Goal: Information Seeking & Learning: Compare options

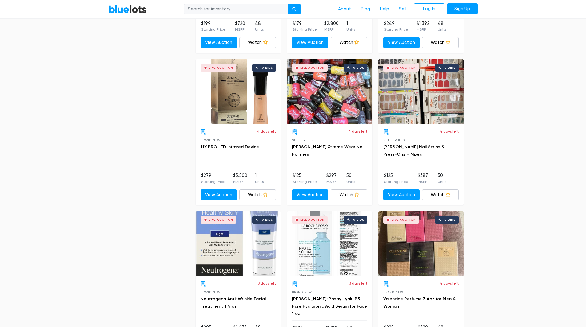
scroll to position [1088, 0]
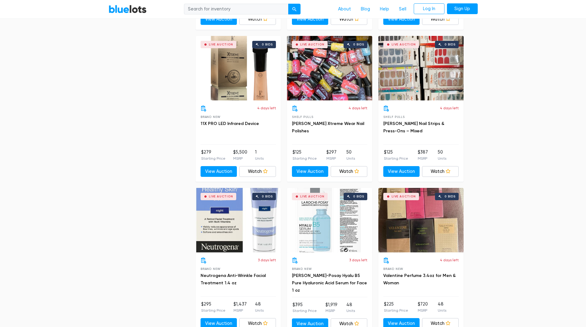
click at [313, 88] on div "Live Auction 0 bids" at bounding box center [329, 68] width 85 height 65
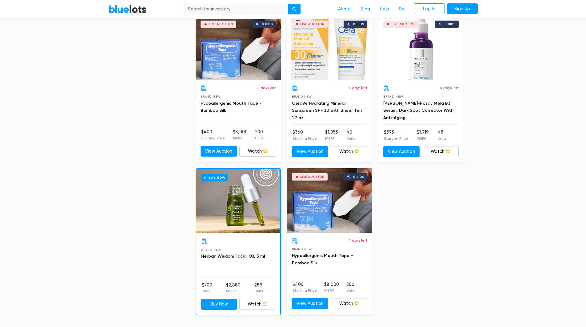
scroll to position [1487, 0]
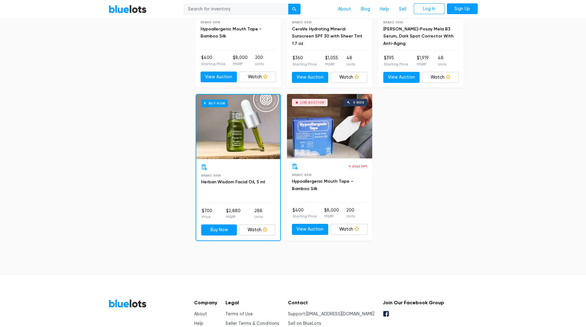
click at [239, 145] on div "Buy Now" at bounding box center [238, 127] width 84 height 65
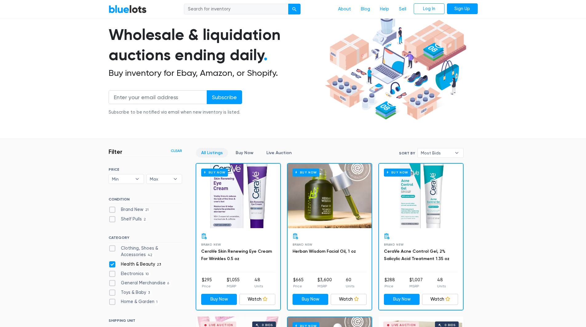
scroll to position [42, 0]
click at [124, 10] on link "BlueLots" at bounding box center [128, 9] width 38 height 9
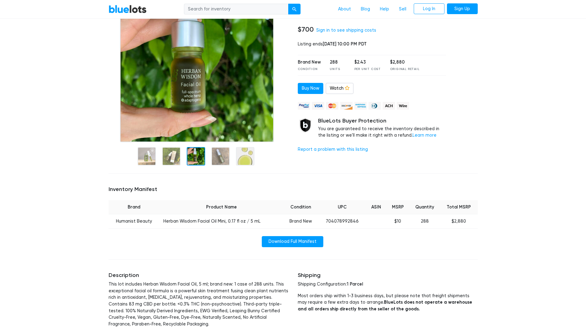
scroll to position [61, 0]
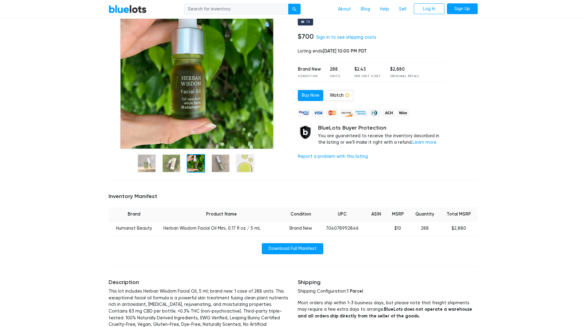
click at [335, 228] on td "704078992846" at bounding box center [342, 229] width 48 height 14
copy td "704078992846"
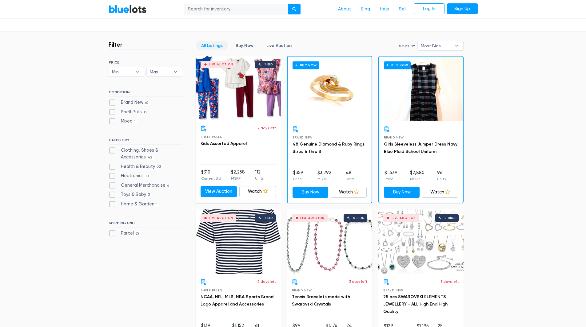
scroll to position [154, 0]
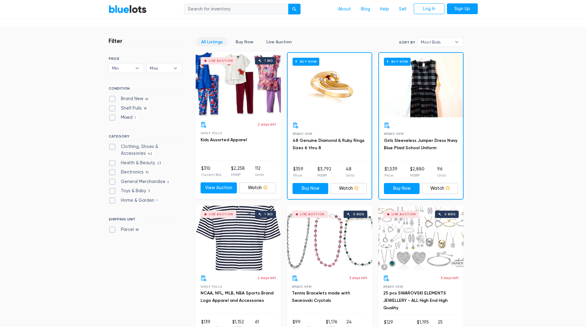
click at [114, 181] on label "General Merchandise 6" at bounding box center [140, 182] width 62 height 7
click at [113, 181] on Merchandise"] "General Merchandise 6" at bounding box center [111, 181] width 4 height 4
checkbox Merchandise"] "true"
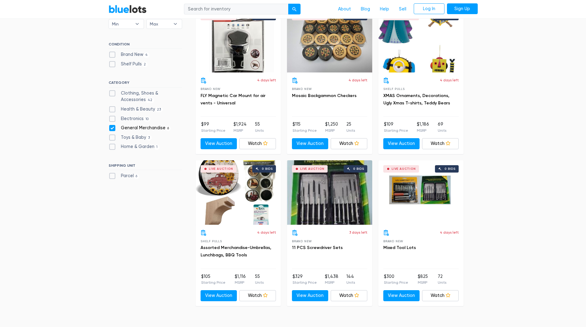
scroll to position [165, 0]
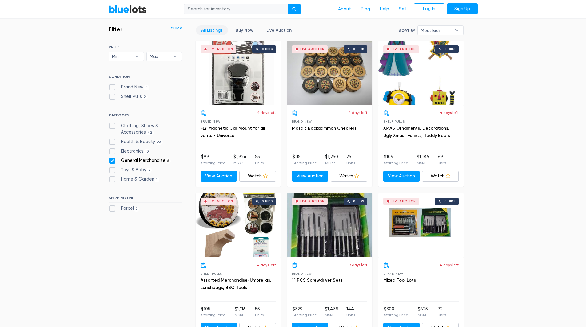
click at [112, 170] on label "Toys & Baby 3" at bounding box center [130, 170] width 43 height 7
click at [112, 170] on Baby"] "Toys & Baby 3" at bounding box center [111, 169] width 4 height 4
checkbox Baby"] "true"
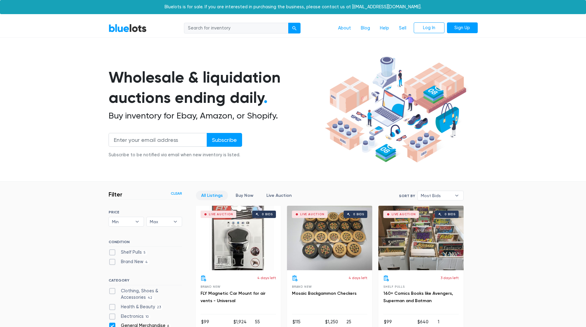
scroll to position [165, 0]
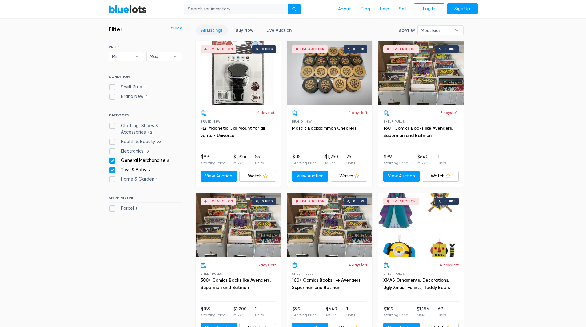
click at [113, 163] on label "General Merchandise 6" at bounding box center [140, 160] width 62 height 7
click at [113, 161] on Merchandise"] "General Merchandise 6" at bounding box center [111, 159] width 4 height 4
checkbox Merchandise"] "false"
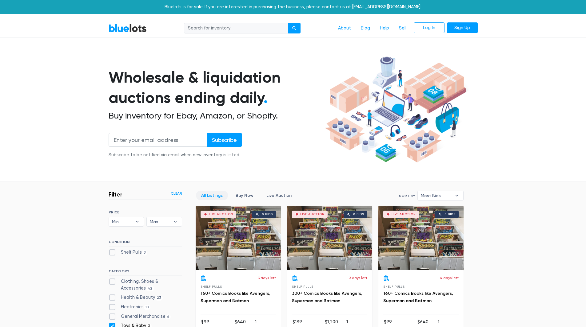
scroll to position [165, 0]
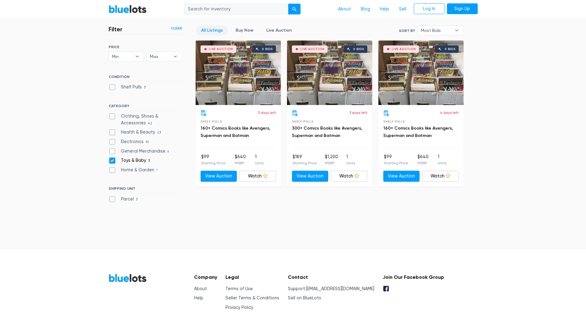
click at [254, 85] on div "Live Auction 0 bids" at bounding box center [238, 73] width 85 height 65
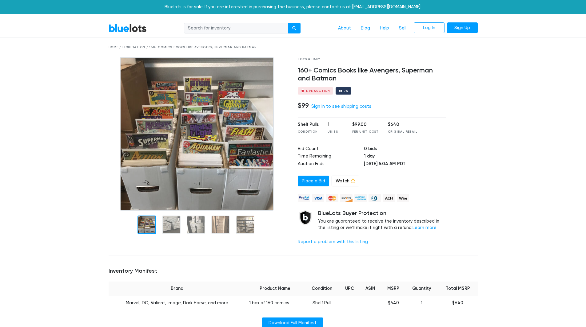
click at [252, 131] on img at bounding box center [197, 134] width 154 height 154
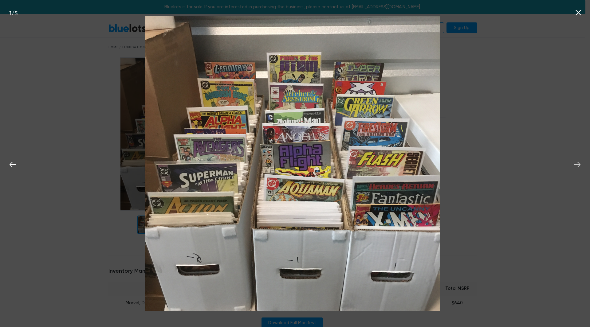
click at [579, 163] on icon at bounding box center [577, 164] width 9 height 9
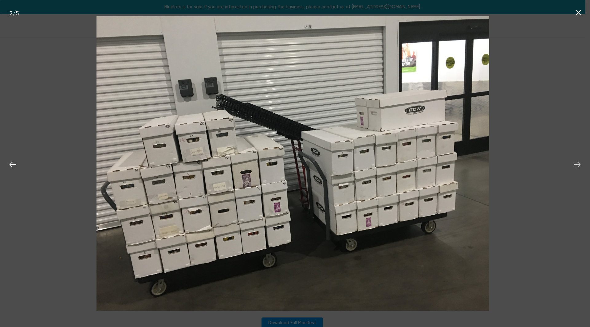
click at [579, 163] on icon at bounding box center [577, 164] width 9 height 9
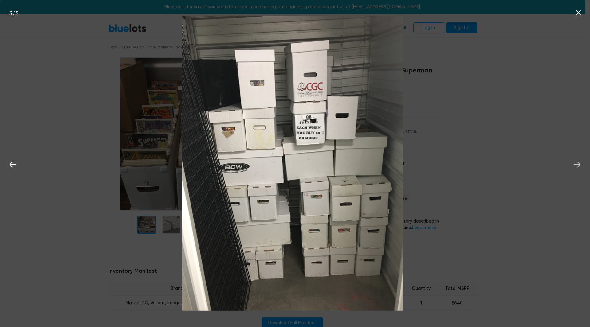
click at [579, 163] on icon at bounding box center [577, 164] width 9 height 9
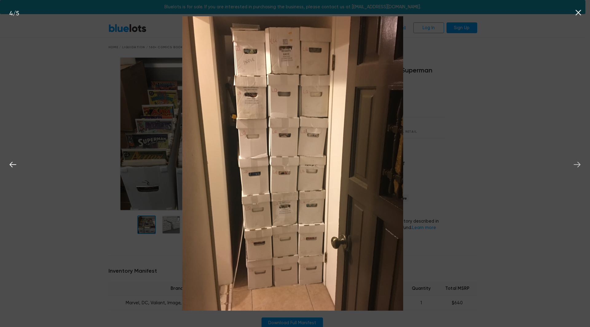
click at [579, 163] on icon at bounding box center [577, 164] width 9 height 9
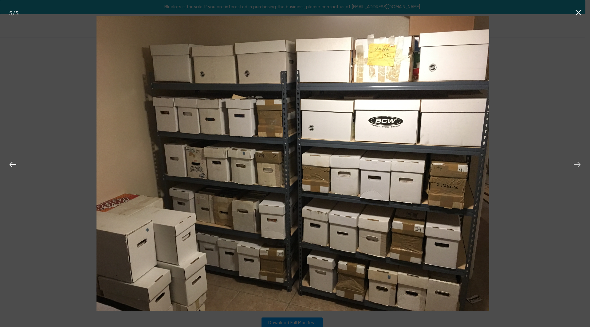
click at [579, 163] on icon at bounding box center [577, 164] width 9 height 9
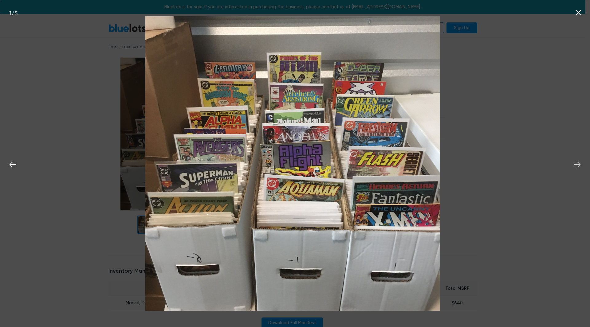
click at [579, 163] on icon at bounding box center [577, 164] width 9 height 9
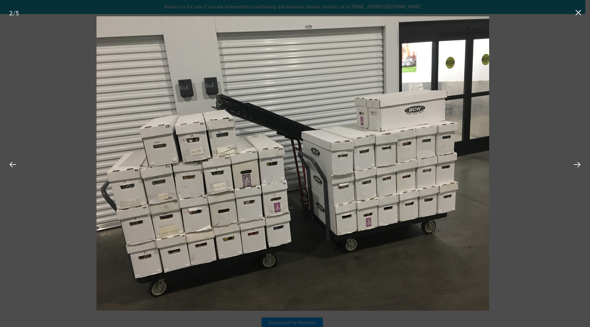
click at [579, 13] on icon at bounding box center [579, 13] width 6 height 6
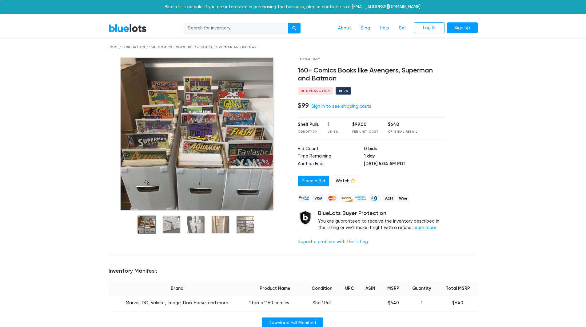
click at [130, 26] on link "BlueLots" at bounding box center [128, 28] width 38 height 9
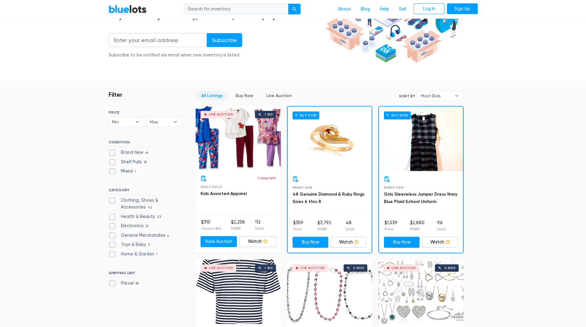
scroll to position [154, 0]
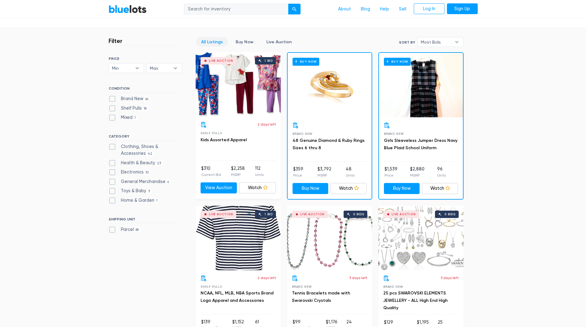
click at [112, 164] on label "Health & Beauty 23" at bounding box center [136, 163] width 54 height 7
click at [112, 164] on Beauty"] "Health & Beauty 23" at bounding box center [111, 162] width 4 height 4
checkbox Beauty"] "true"
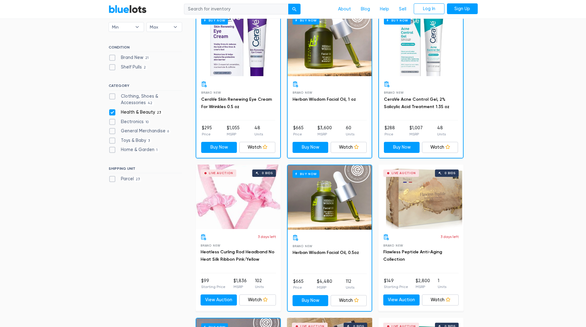
scroll to position [196, 0]
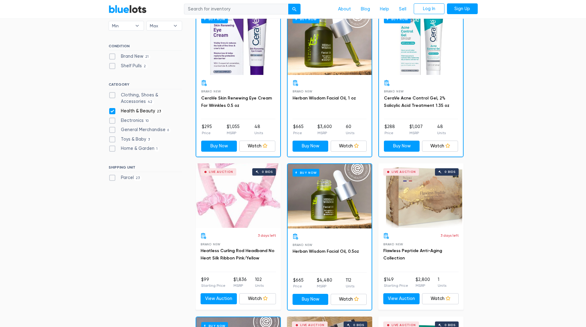
click at [113, 111] on label "Health & Beauty 23" at bounding box center [136, 111] width 54 height 7
click at [113, 111] on Beauty"] "Health & Beauty 23" at bounding box center [111, 110] width 4 height 4
checkbox Beauty"] "false"
click at [112, 94] on label "Clothing, Shoes & Accessories 42" at bounding box center [145, 98] width 73 height 13
click at [112, 94] on Accessories"] "Clothing, Shoes & Accessories 42" at bounding box center [111, 94] width 4 height 4
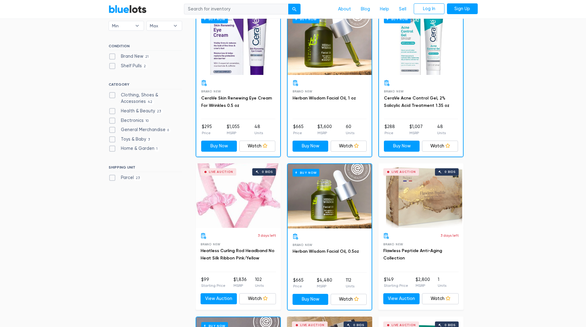
checkbox Accessories"] "true"
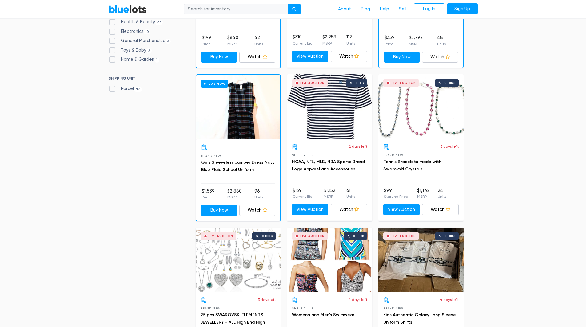
scroll to position [288, 0]
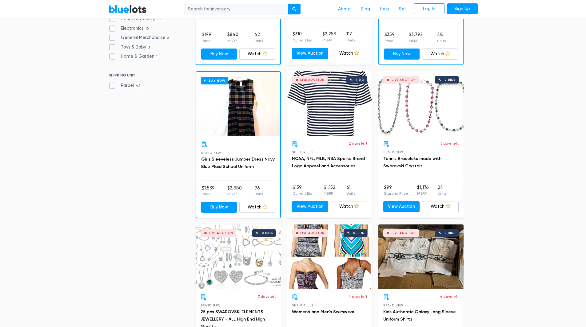
click at [413, 130] on div "Live Auction 0 bids" at bounding box center [420, 103] width 85 height 65
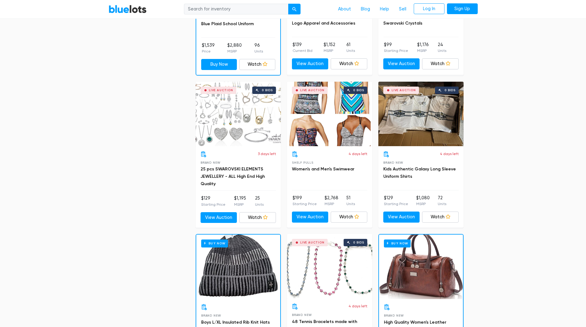
scroll to position [442, 0]
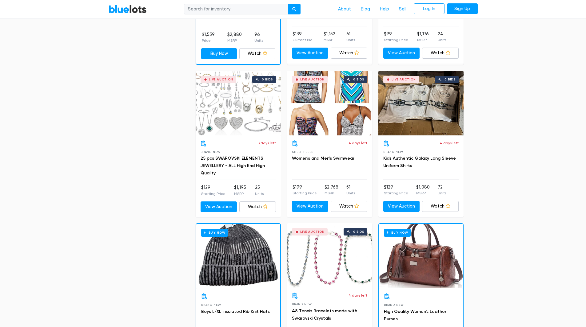
click at [248, 119] on div "Live Auction 0 bids" at bounding box center [238, 103] width 85 height 65
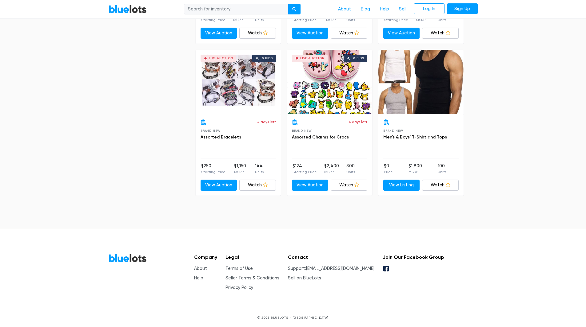
scroll to position [2447, 0]
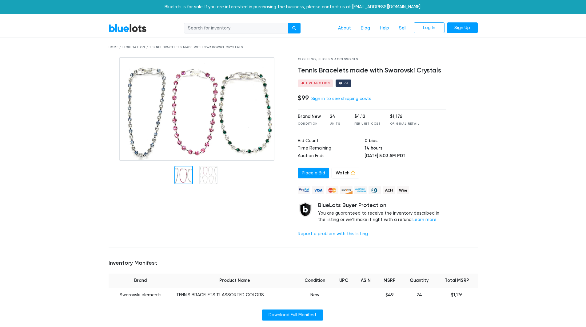
click at [243, 140] on img at bounding box center [196, 109] width 155 height 104
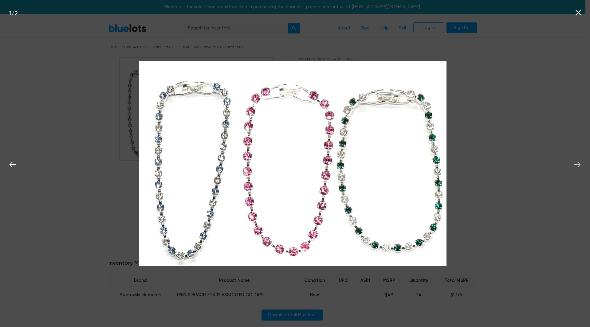
click at [576, 165] on icon at bounding box center [577, 165] width 7 height 6
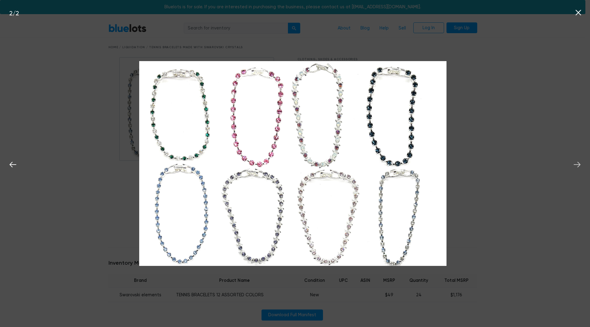
click at [576, 165] on icon at bounding box center [577, 165] width 7 height 6
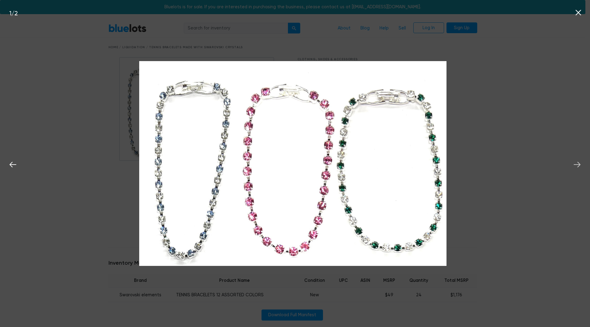
click at [576, 165] on icon at bounding box center [577, 165] width 7 height 6
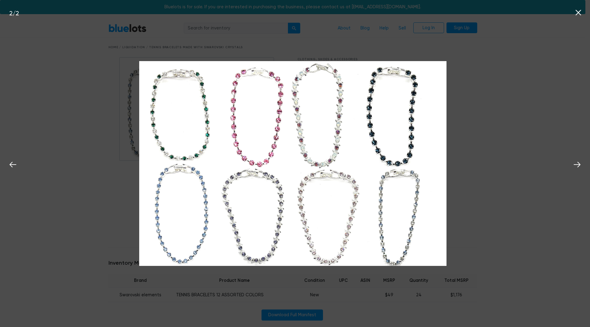
click at [579, 14] on icon at bounding box center [578, 12] width 9 height 9
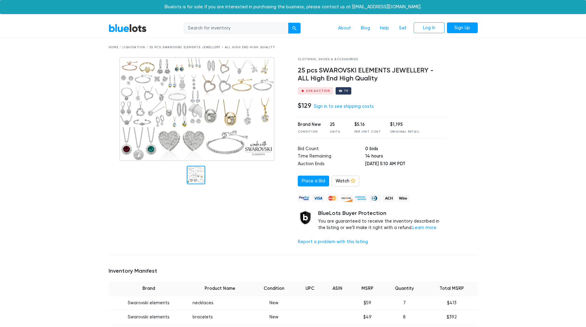
click at [238, 132] on img at bounding box center [196, 109] width 155 height 104
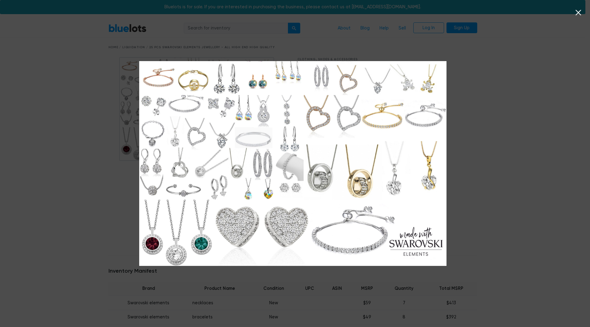
click at [580, 11] on icon at bounding box center [579, 13] width 6 height 6
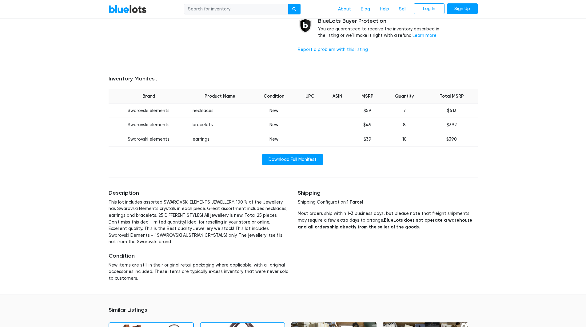
scroll to position [215, 0]
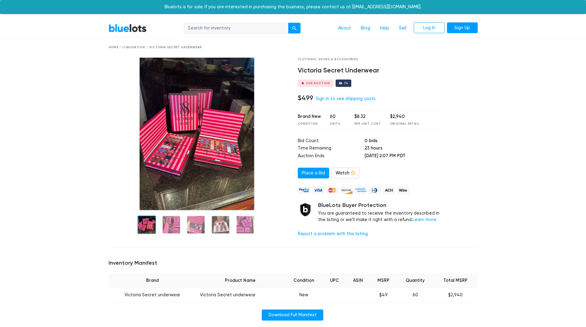
click at [213, 148] on img at bounding box center [197, 134] width 116 height 154
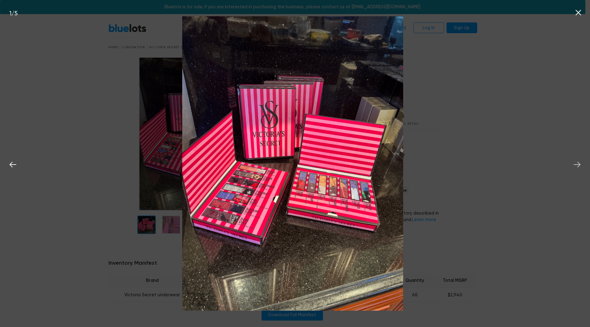
click at [577, 162] on icon at bounding box center [577, 164] width 9 height 9
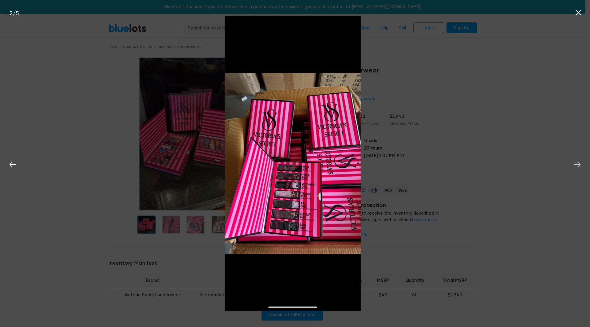
click at [577, 162] on icon at bounding box center [577, 164] width 9 height 9
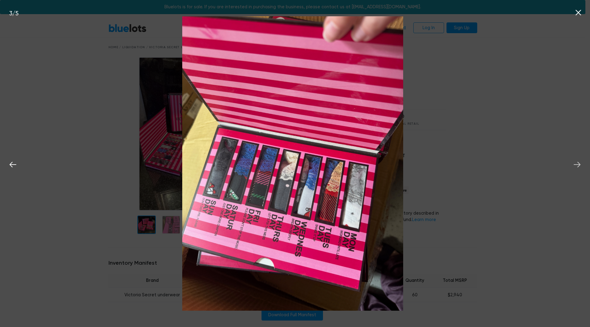
click at [577, 162] on icon at bounding box center [577, 164] width 9 height 9
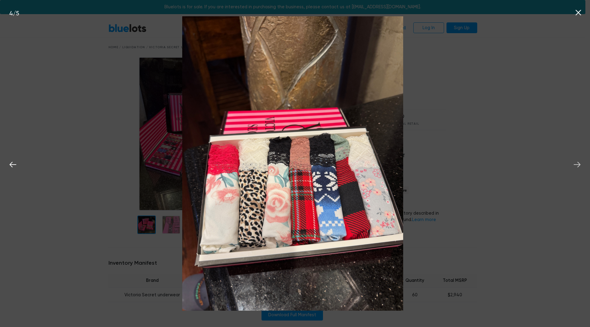
click at [577, 162] on icon at bounding box center [577, 164] width 9 height 9
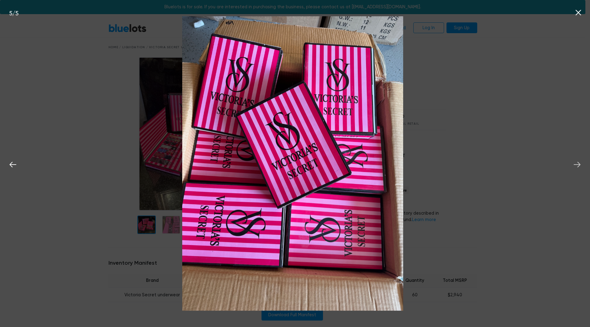
click at [577, 162] on icon at bounding box center [577, 164] width 9 height 9
